Goal: Contribute content

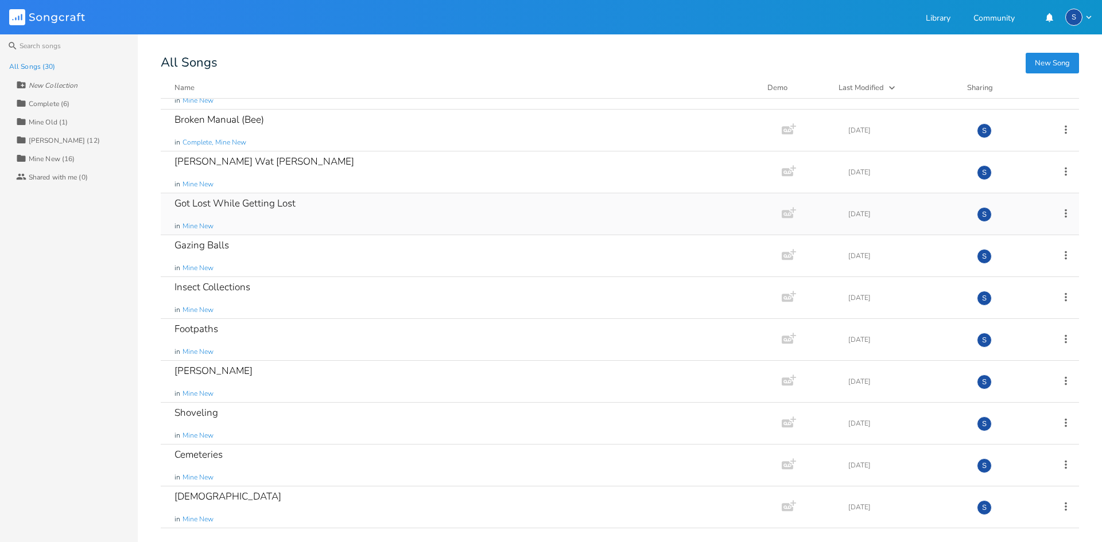
scroll to position [230, 0]
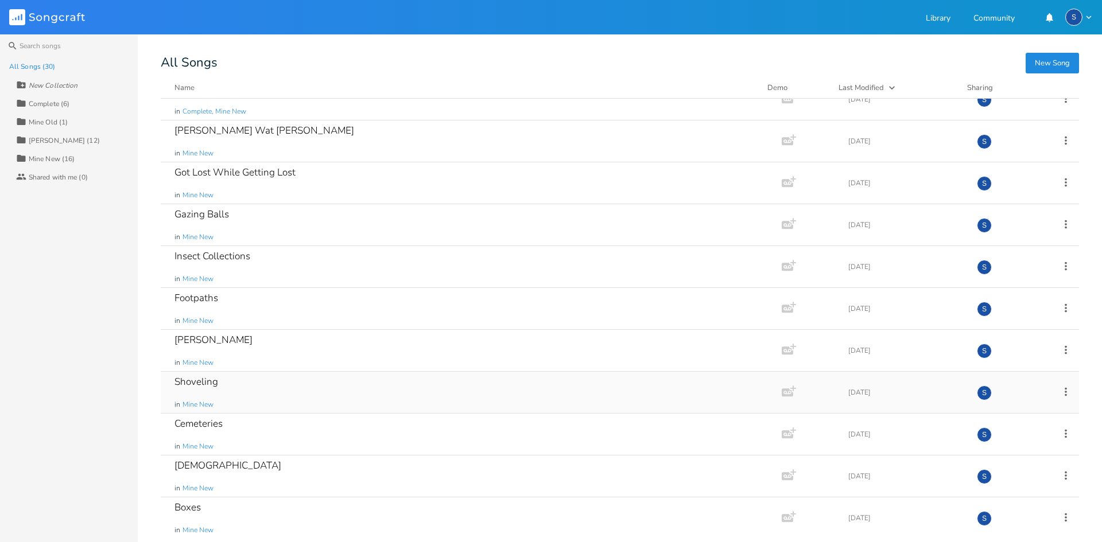
click at [208, 381] on div "Shoveling" at bounding box center [197, 382] width 44 height 10
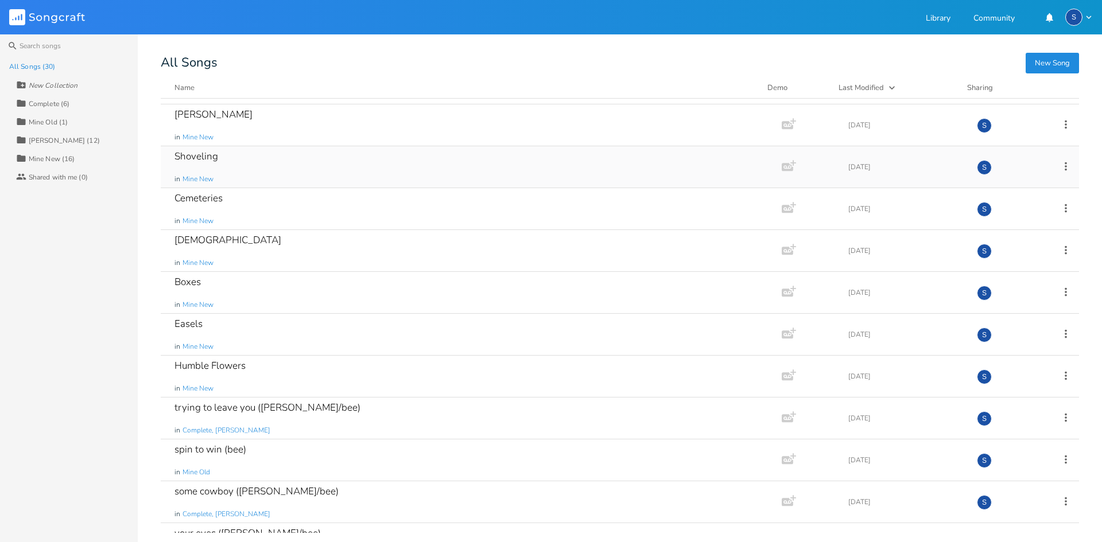
scroll to position [459, 0]
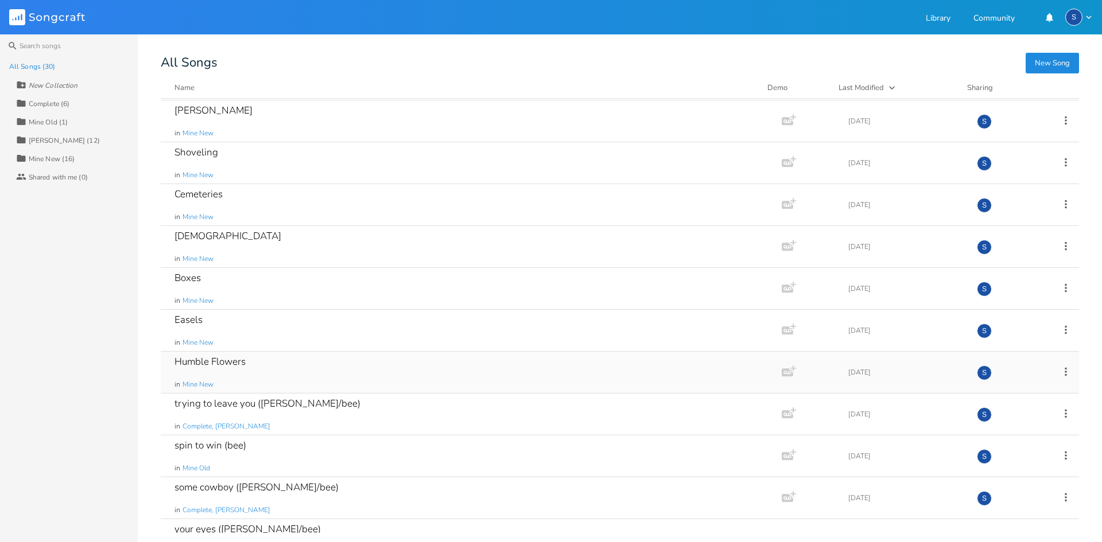
click at [391, 371] on div "Humble Flowers in Mine New" at bounding box center [469, 372] width 589 height 41
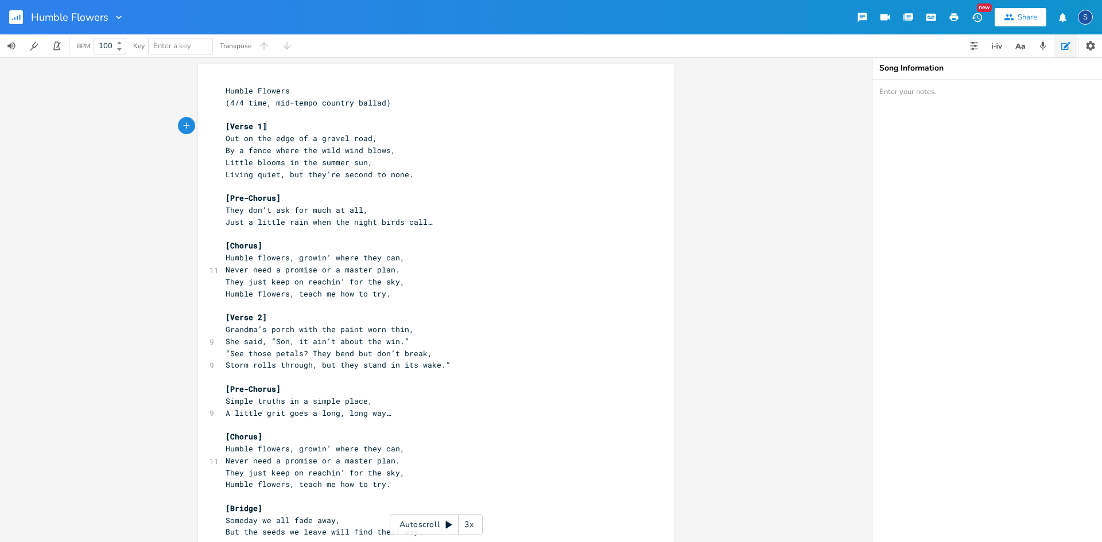
click at [437, 127] on pre "[Verse 1]" at bounding box center [430, 127] width 414 height 12
click at [223, 92] on pre "Humble Flowers" at bounding box center [430, 91] width 414 height 12
type textarea "["
type textarea "Humble Flowers (4/4 time, mid-tempo country ballad)"
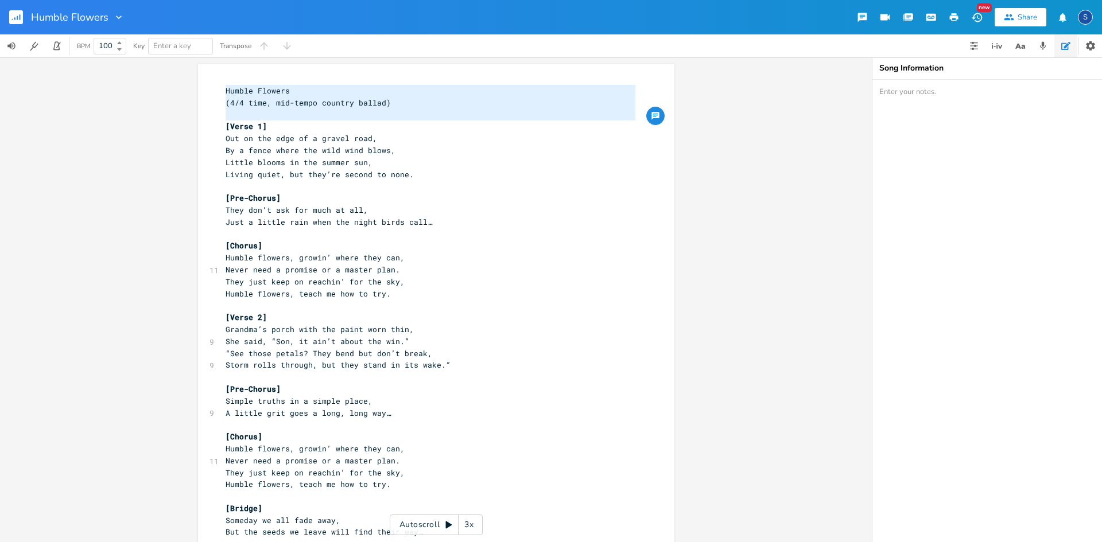
drag, startPoint x: 220, startPoint y: 126, endPoint x: 215, endPoint y: 86, distance: 40.6
click at [215, 86] on div "Humble Flowers (4/4 time, mid-tempo country ballad) x Humble Flowers (4/4 time,…" at bounding box center [436, 369] width 476 height 610
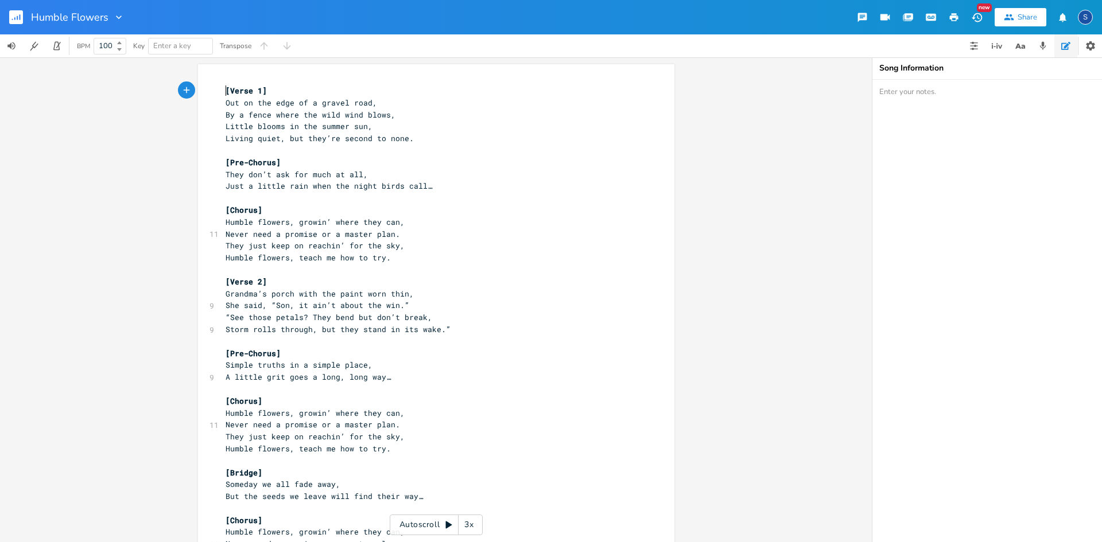
click at [347, 233] on span "Never need a promise or a master plan." at bounding box center [313, 234] width 175 height 10
type textarea "master"
click at [347, 233] on span "Never need a promise or a master plan." at bounding box center [313, 234] width 175 height 10
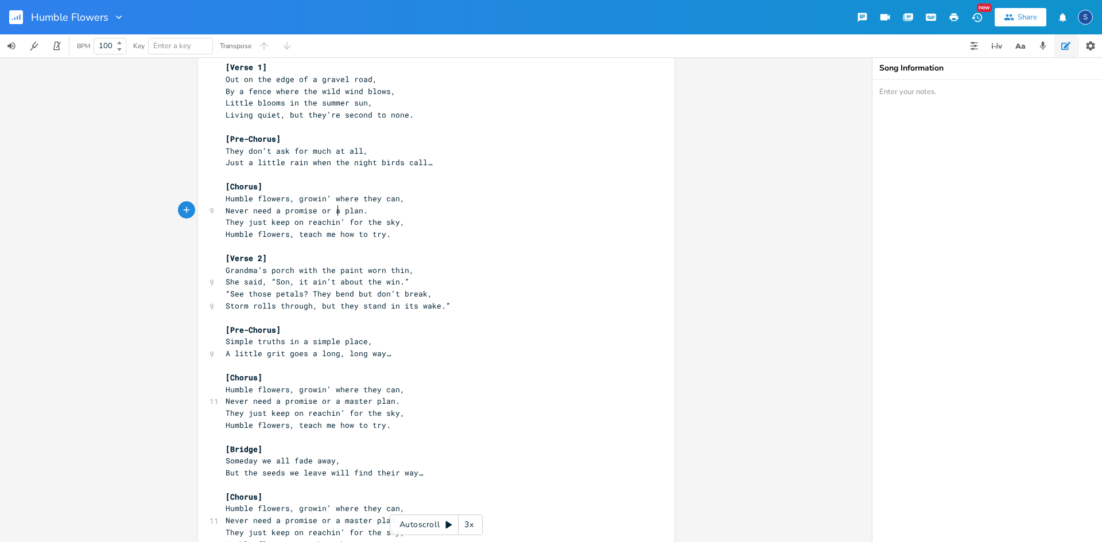
scroll to position [103, 0]
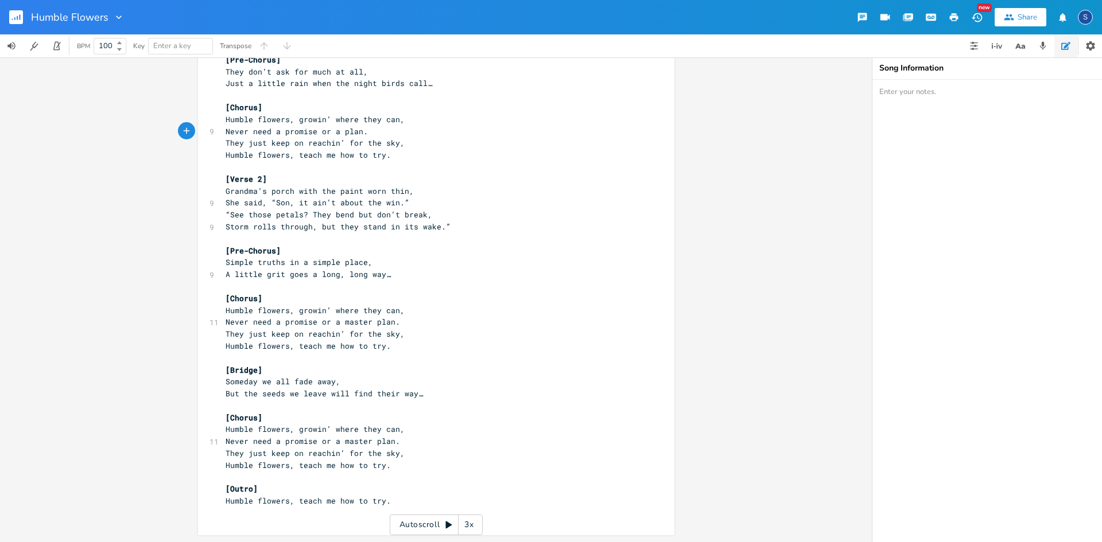
click at [347, 322] on span "Never need a promise or a master plan." at bounding box center [313, 322] width 175 height 10
type textarea "master"
click at [347, 322] on span "Never need a promise or a master plan." at bounding box center [313, 322] width 175 height 10
click at [351, 445] on span "Never need a promise or a master plan." at bounding box center [313, 441] width 175 height 10
type textarea "master"
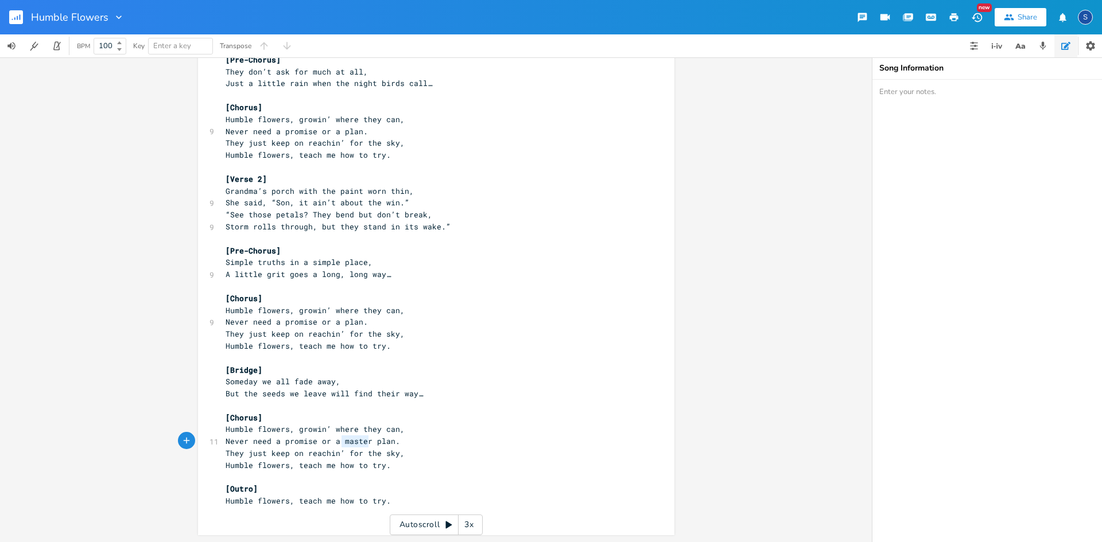
click at [351, 445] on span "Never need a promise or a master plan." at bounding box center [313, 441] width 175 height 10
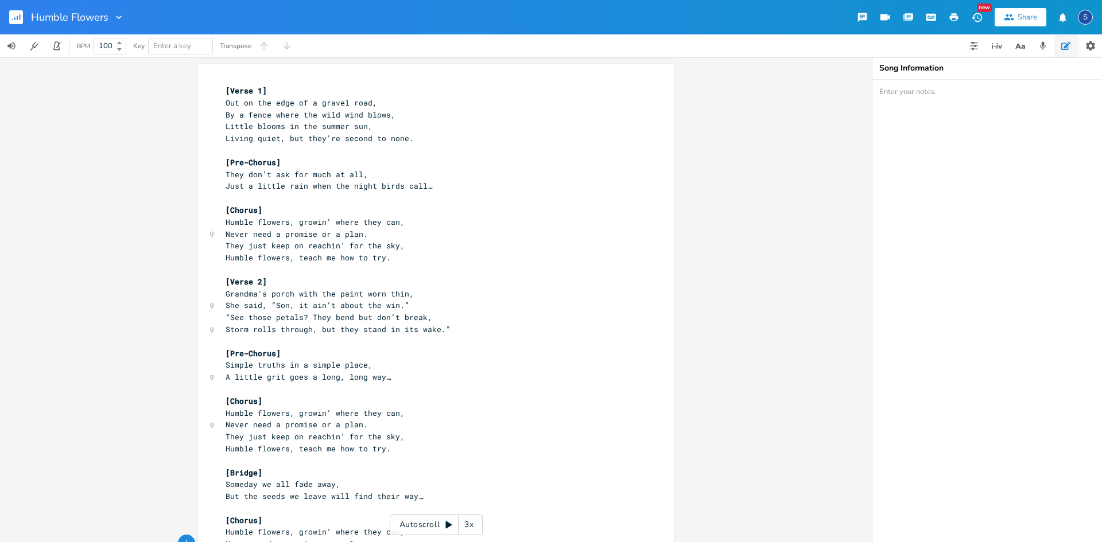
scroll to position [37, 0]
